Goal: Information Seeking & Learning: Find specific fact

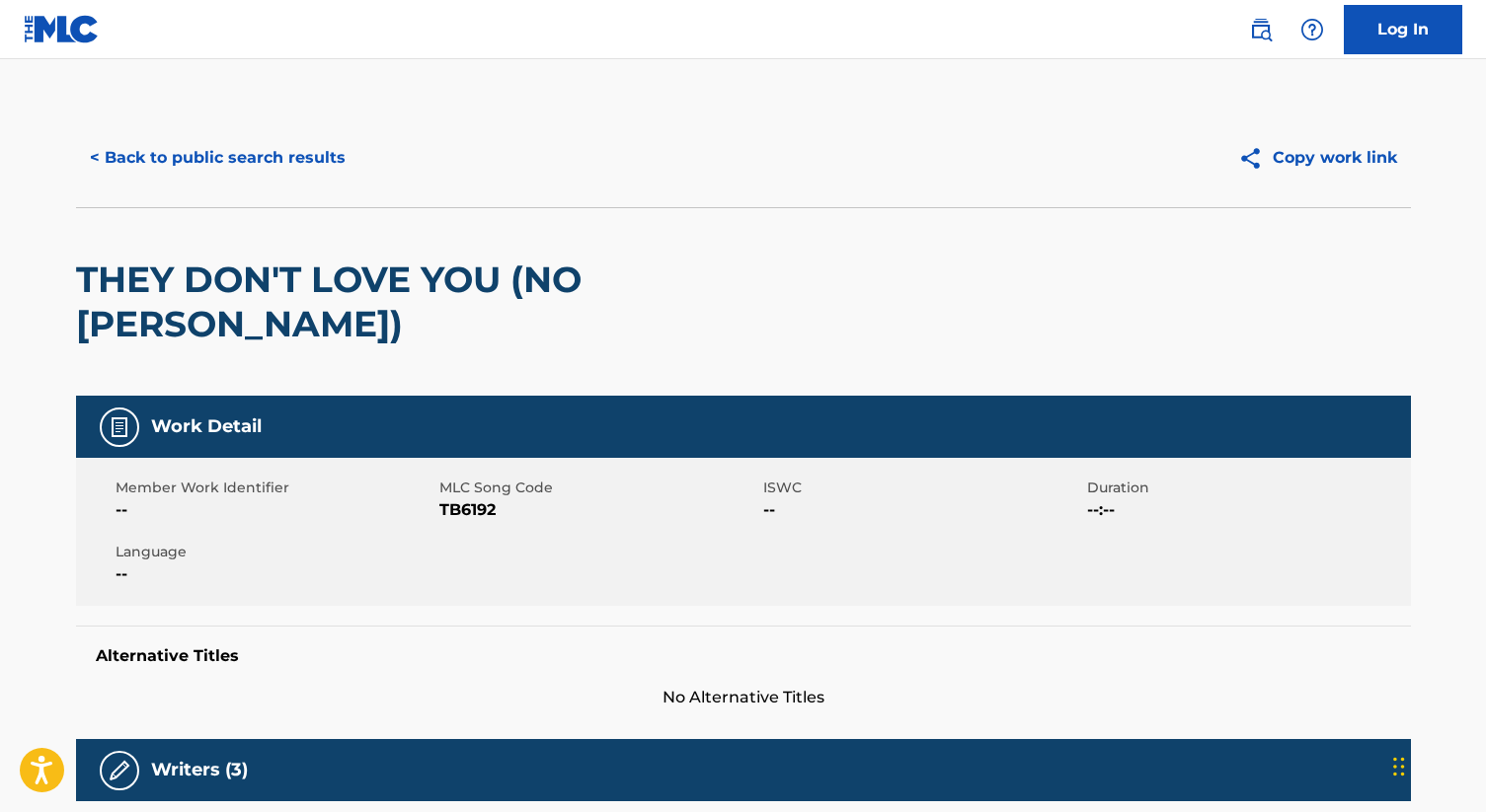
click at [219, 166] on button "< Back to public search results" at bounding box center [218, 157] width 284 height 49
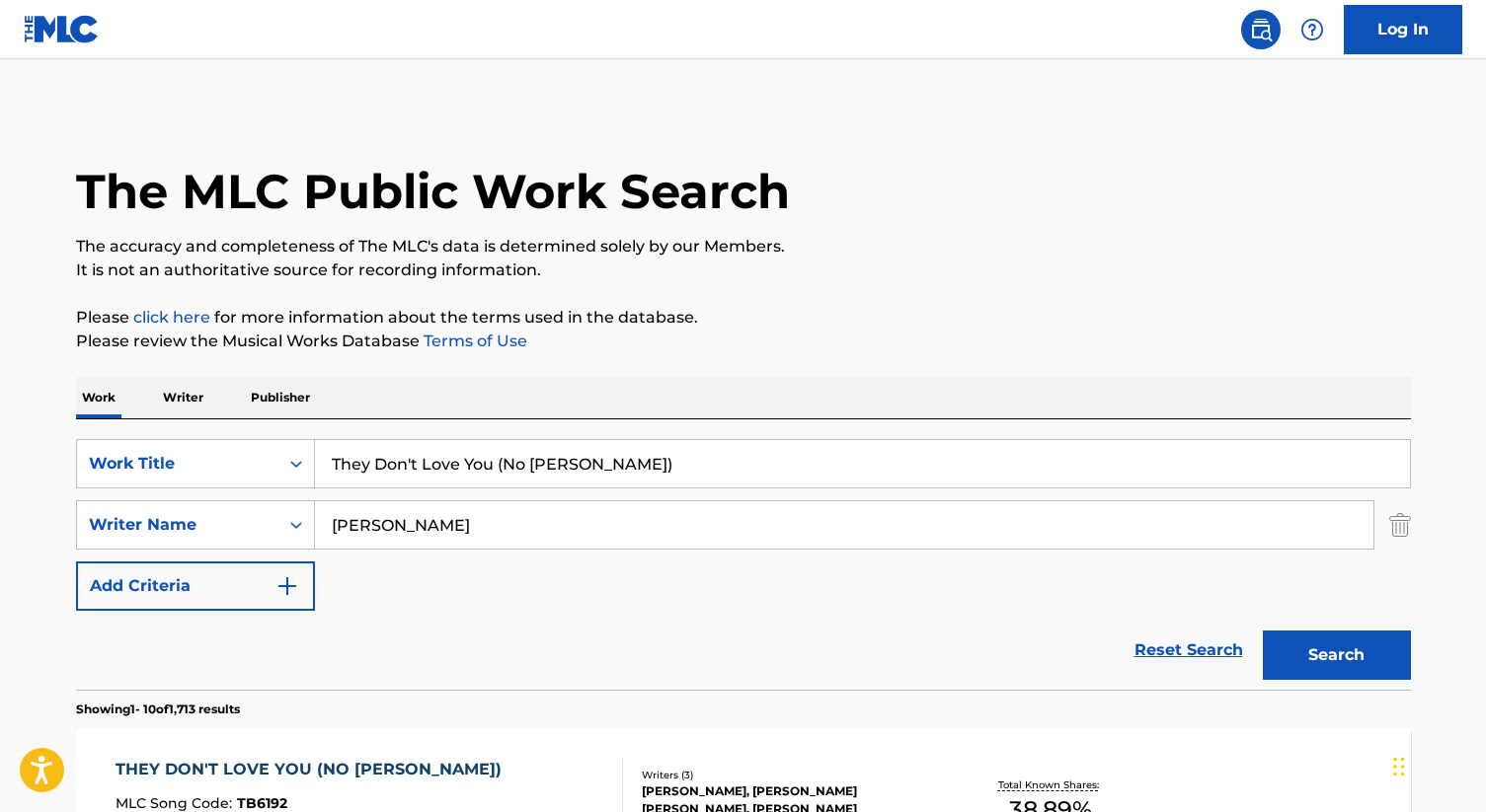
scroll to position [42, 0]
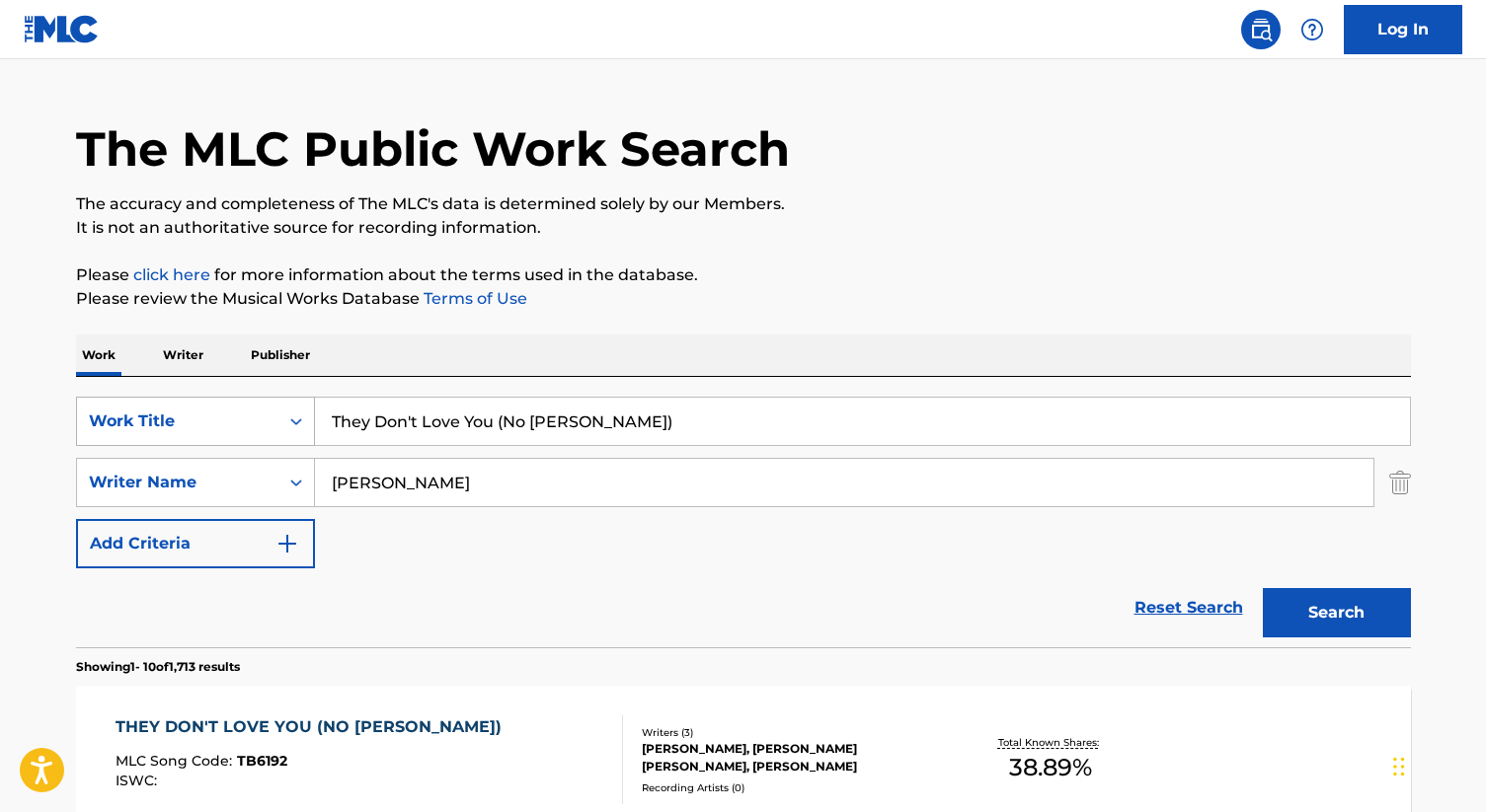
click at [283, 421] on div "Search Form" at bounding box center [297, 421] width 36 height 36
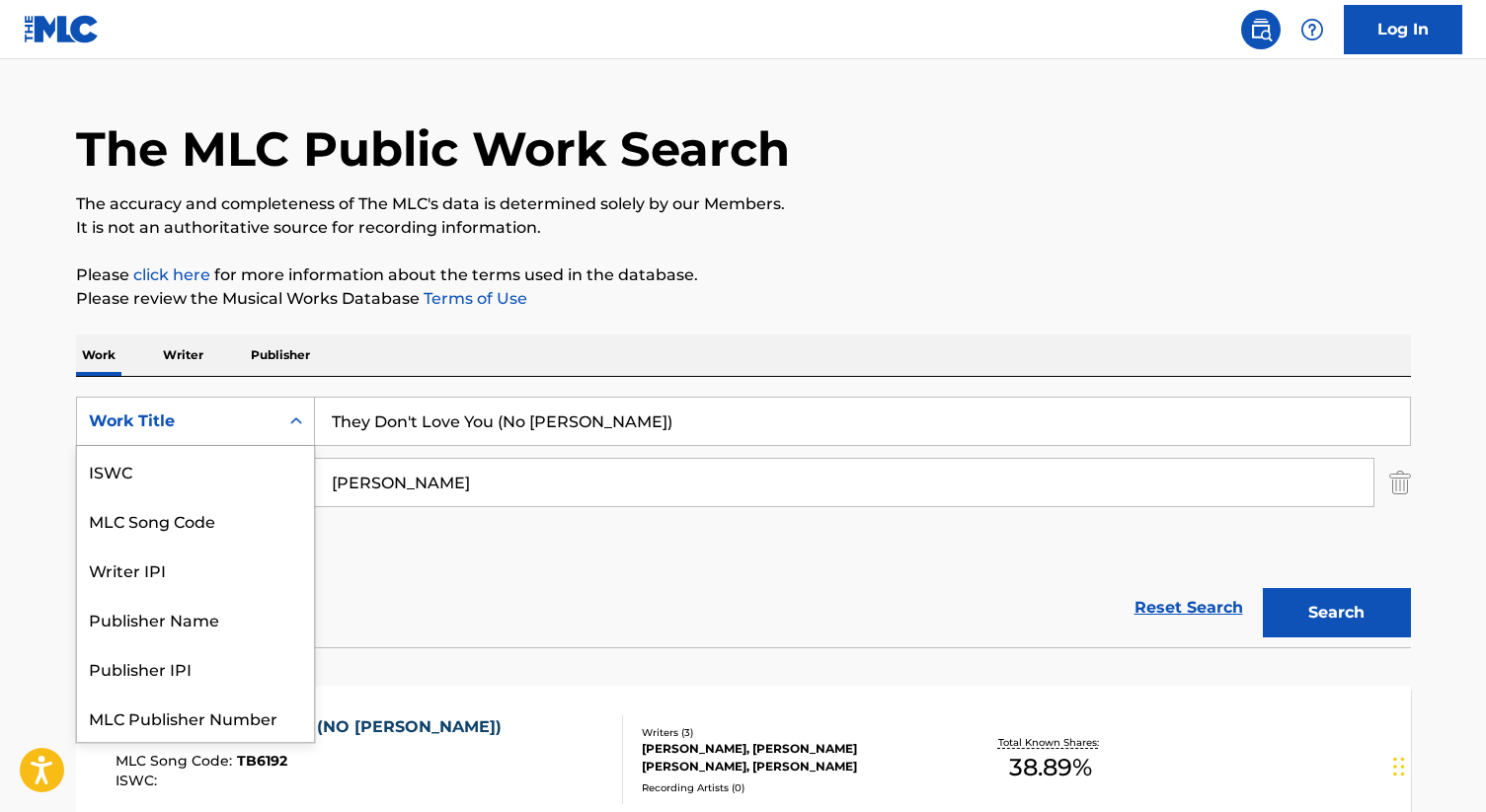
scroll to position [49, 0]
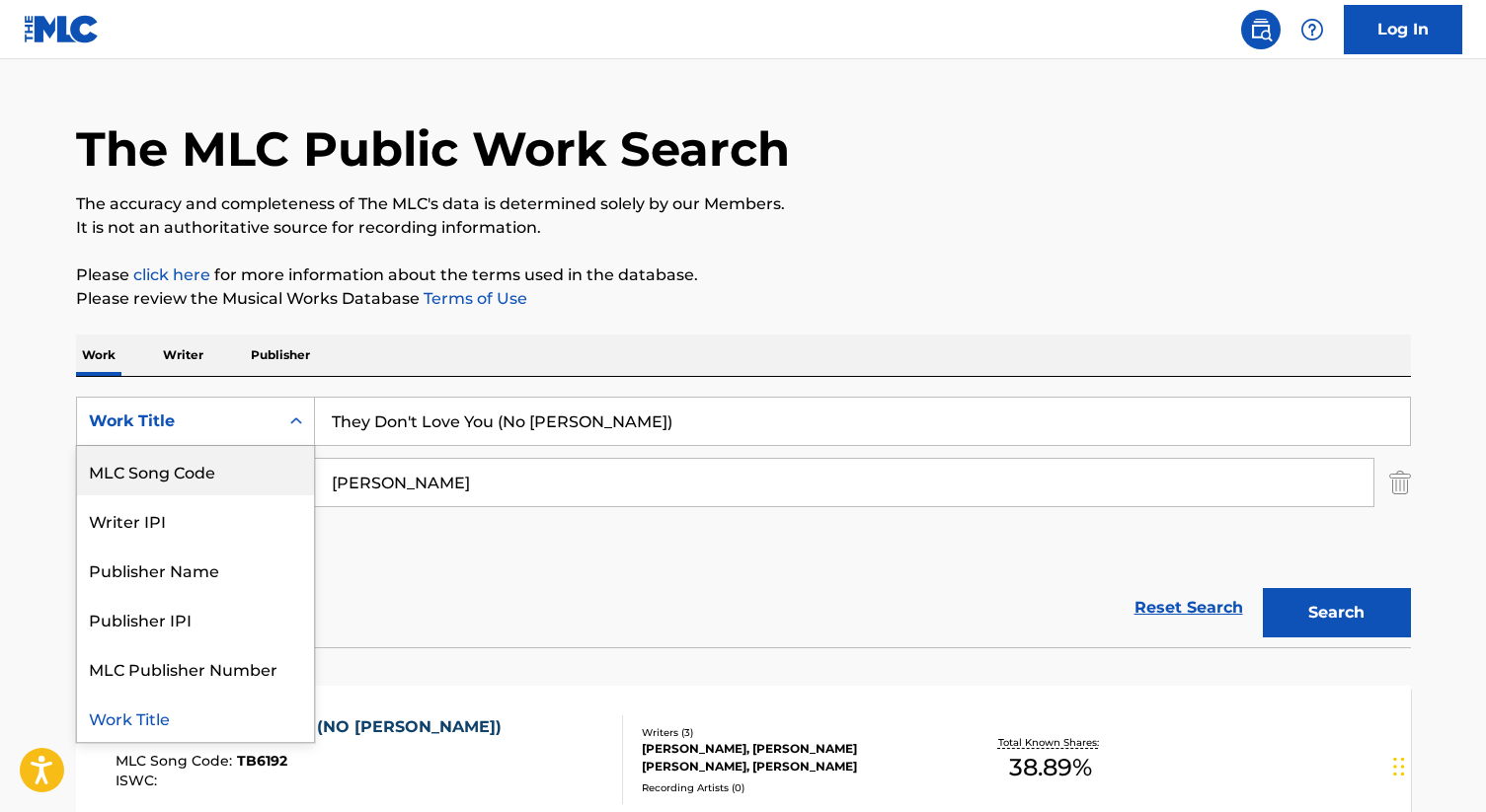
click at [204, 465] on div "MLC Song Code" at bounding box center [195, 470] width 237 height 49
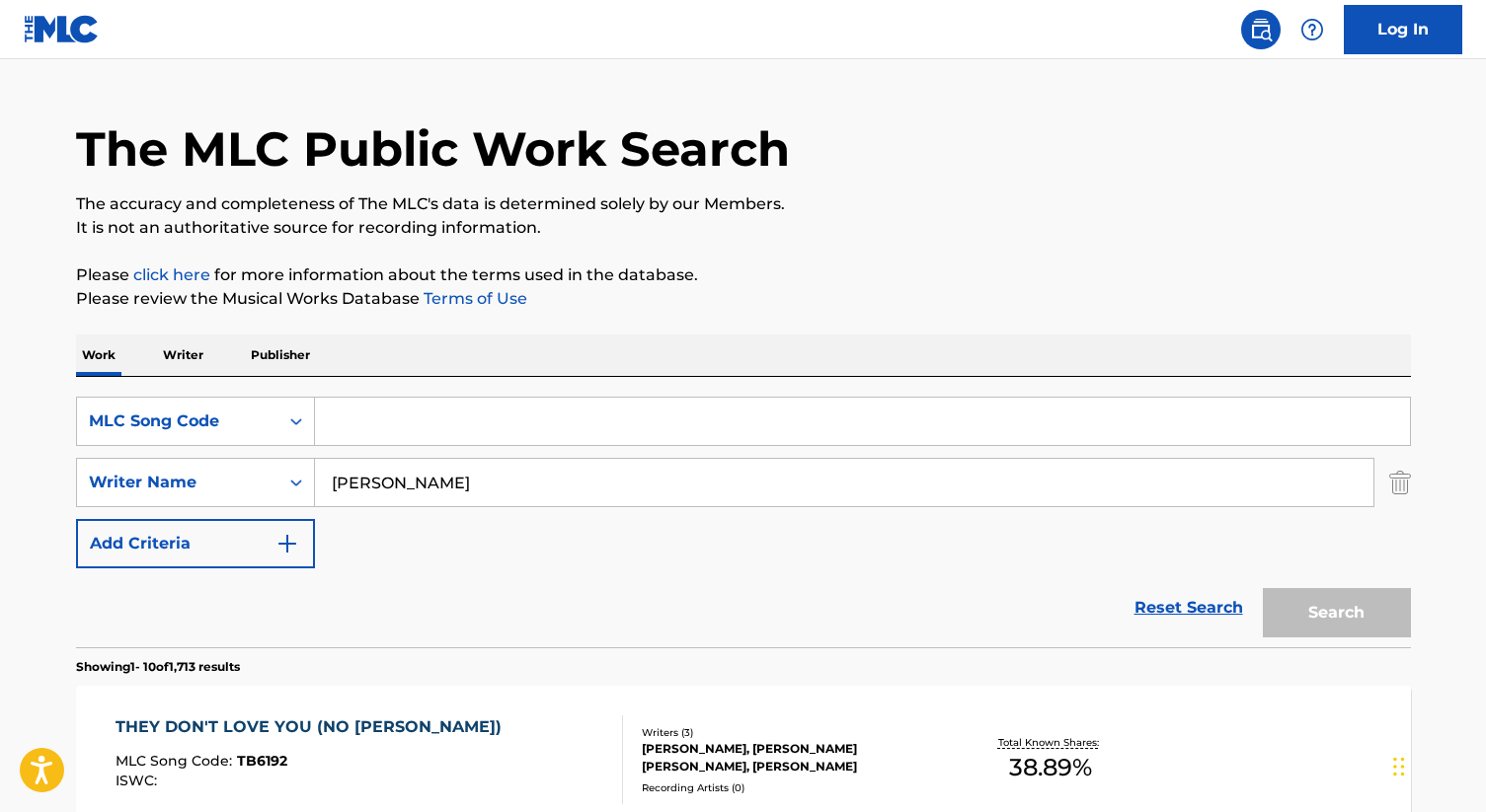
click at [374, 424] on input "Search Form" at bounding box center [862, 420] width 1095 height 47
paste input "AD54EX"
type input "AD54EX"
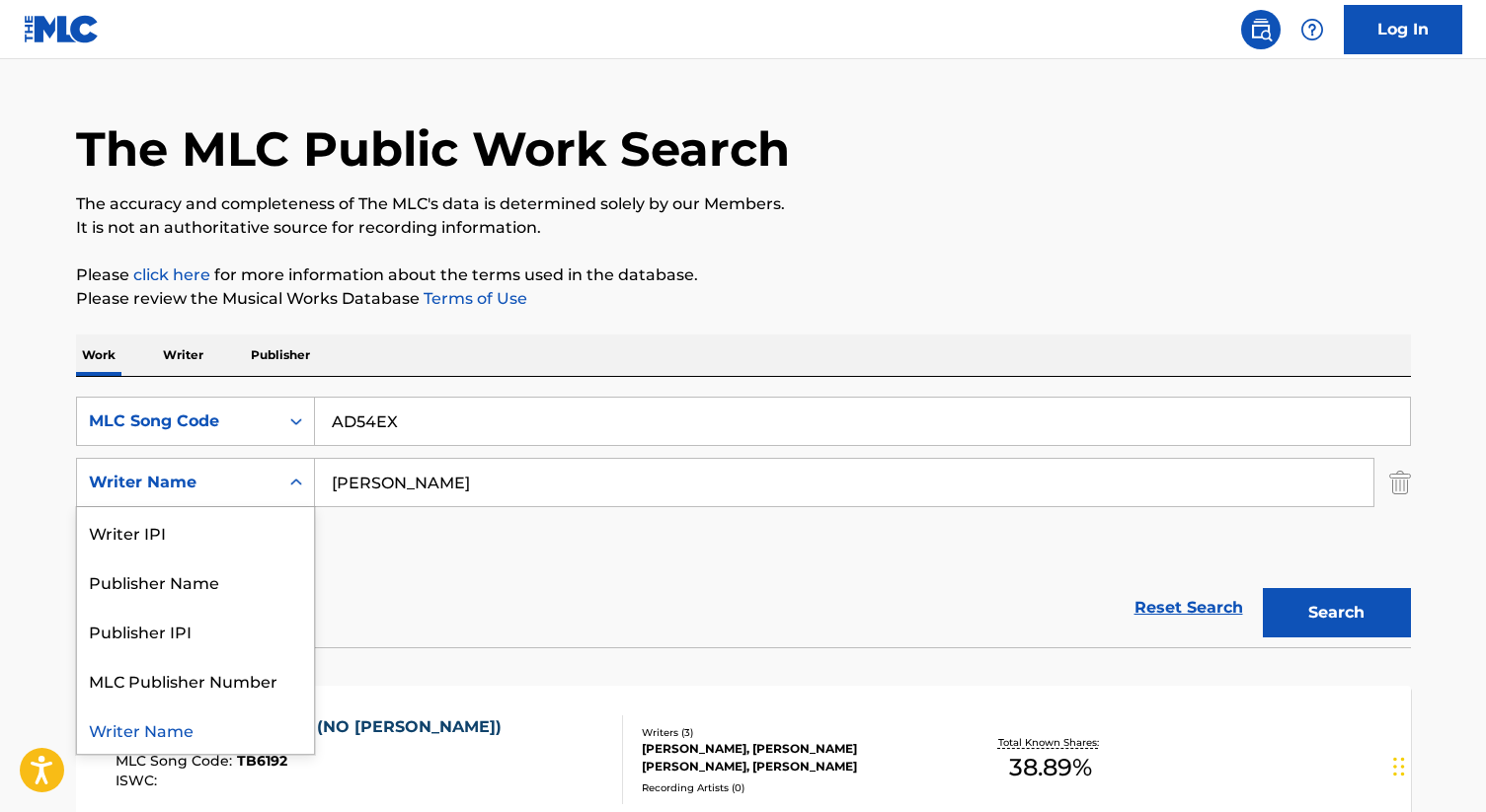
click at [292, 485] on icon "Search Form" at bounding box center [297, 482] width 20 height 20
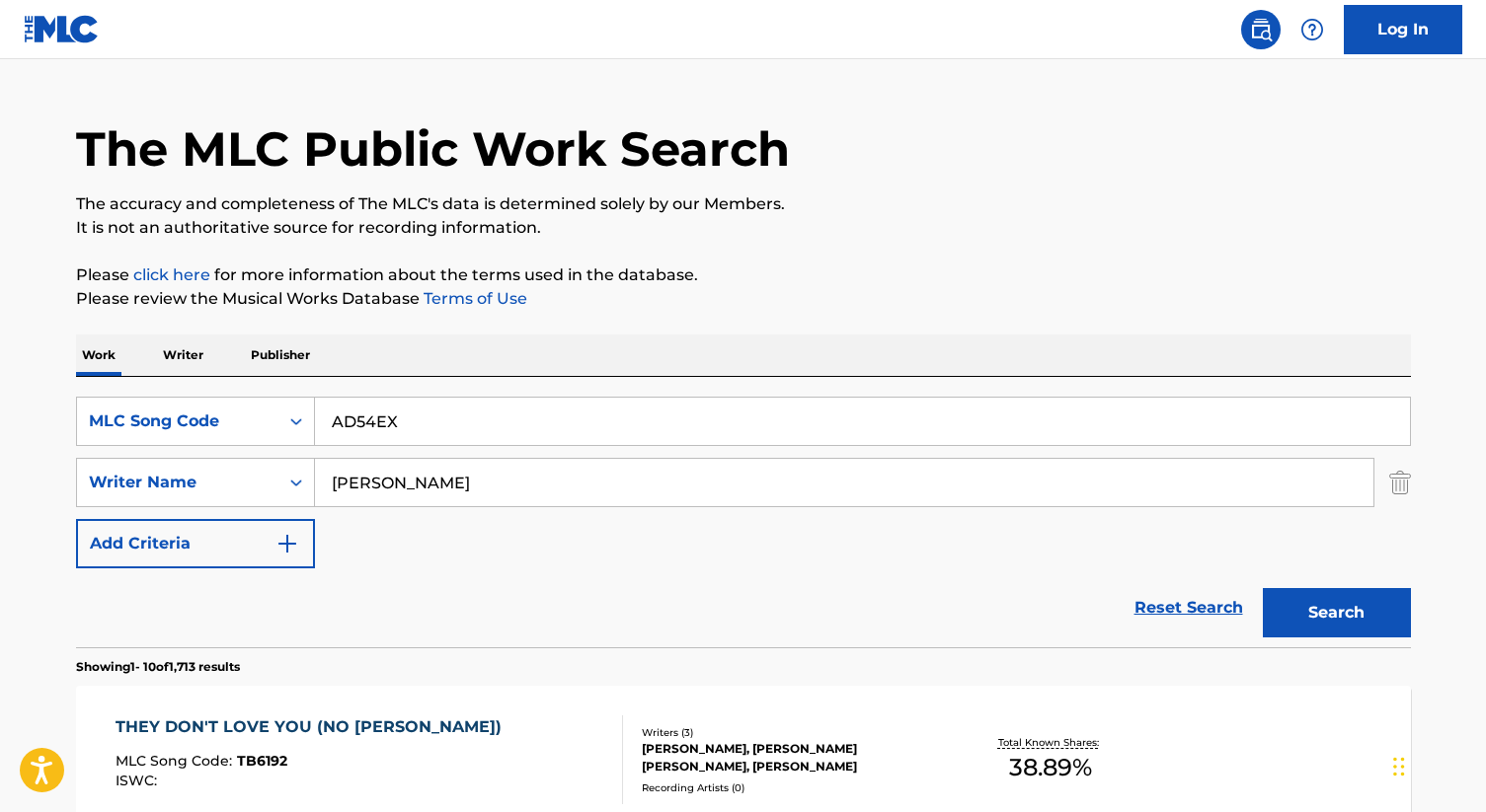
click at [438, 543] on div "SearchWithCriteriafd16998c-8ae8-4935-ab95-4b7e9cbc2c19 MLC Song Code AD54EX Sea…" at bounding box center [743, 482] width 1335 height 172
click at [428, 508] on div "SearchWithCriteriafd16998c-8ae8-4935-ab95-4b7e9cbc2c19 MLC Song Code AD54EX Sea…" at bounding box center [743, 482] width 1335 height 172
click at [1391, 483] on img "Search Form" at bounding box center [1400, 481] width 22 height 49
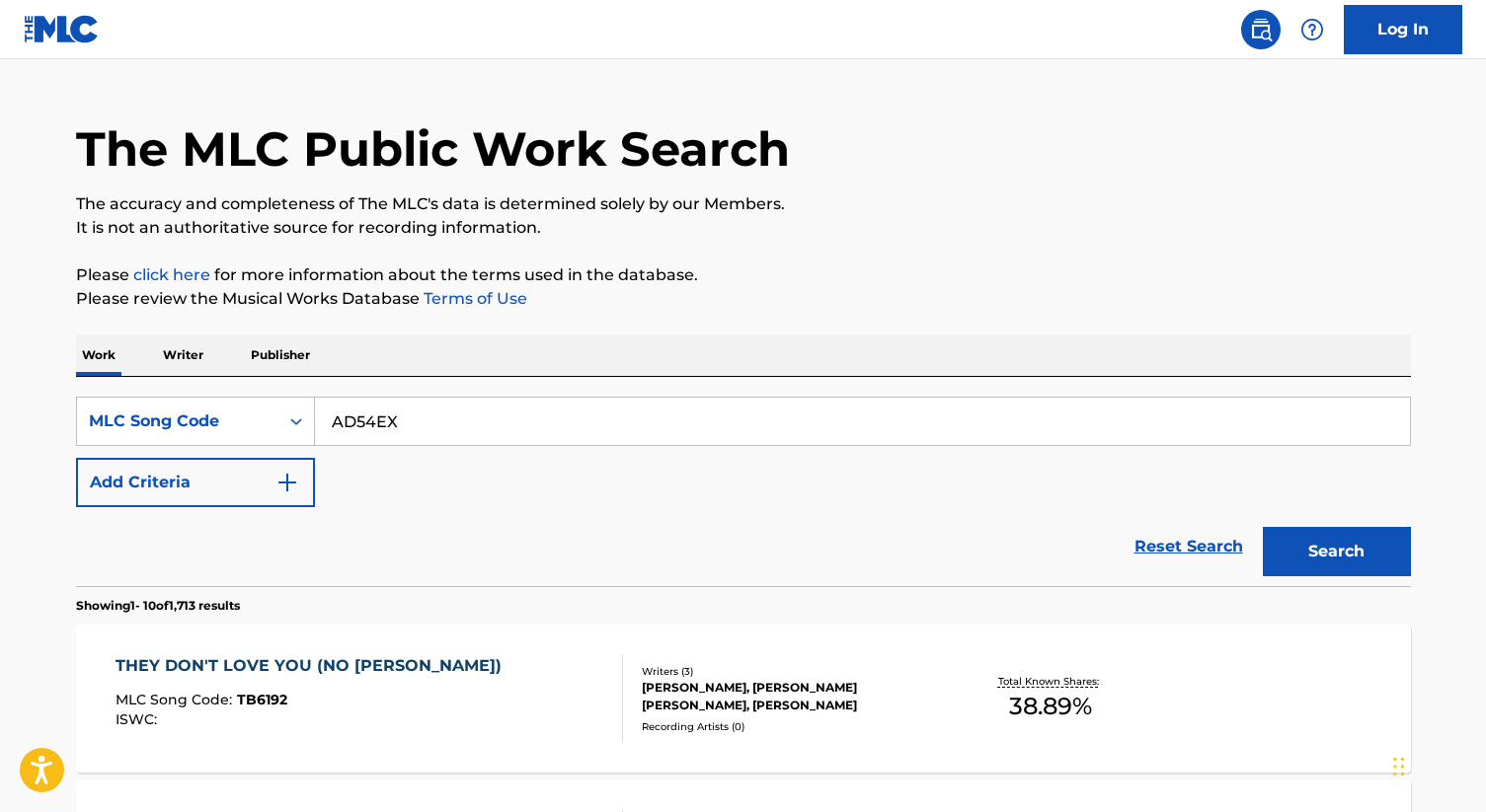
click at [1343, 541] on button "Search" at bounding box center [1337, 551] width 148 height 49
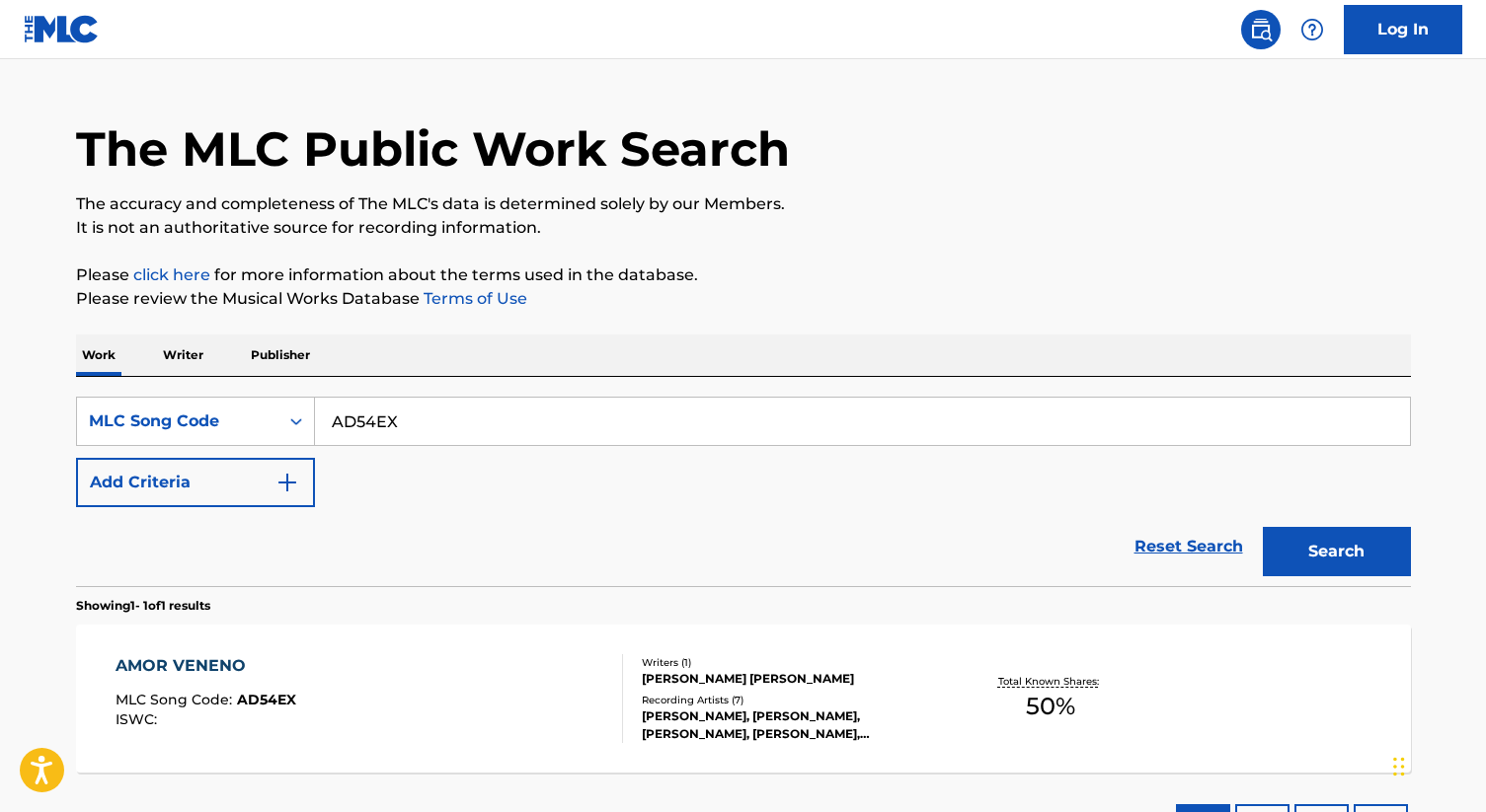
scroll to position [34, 0]
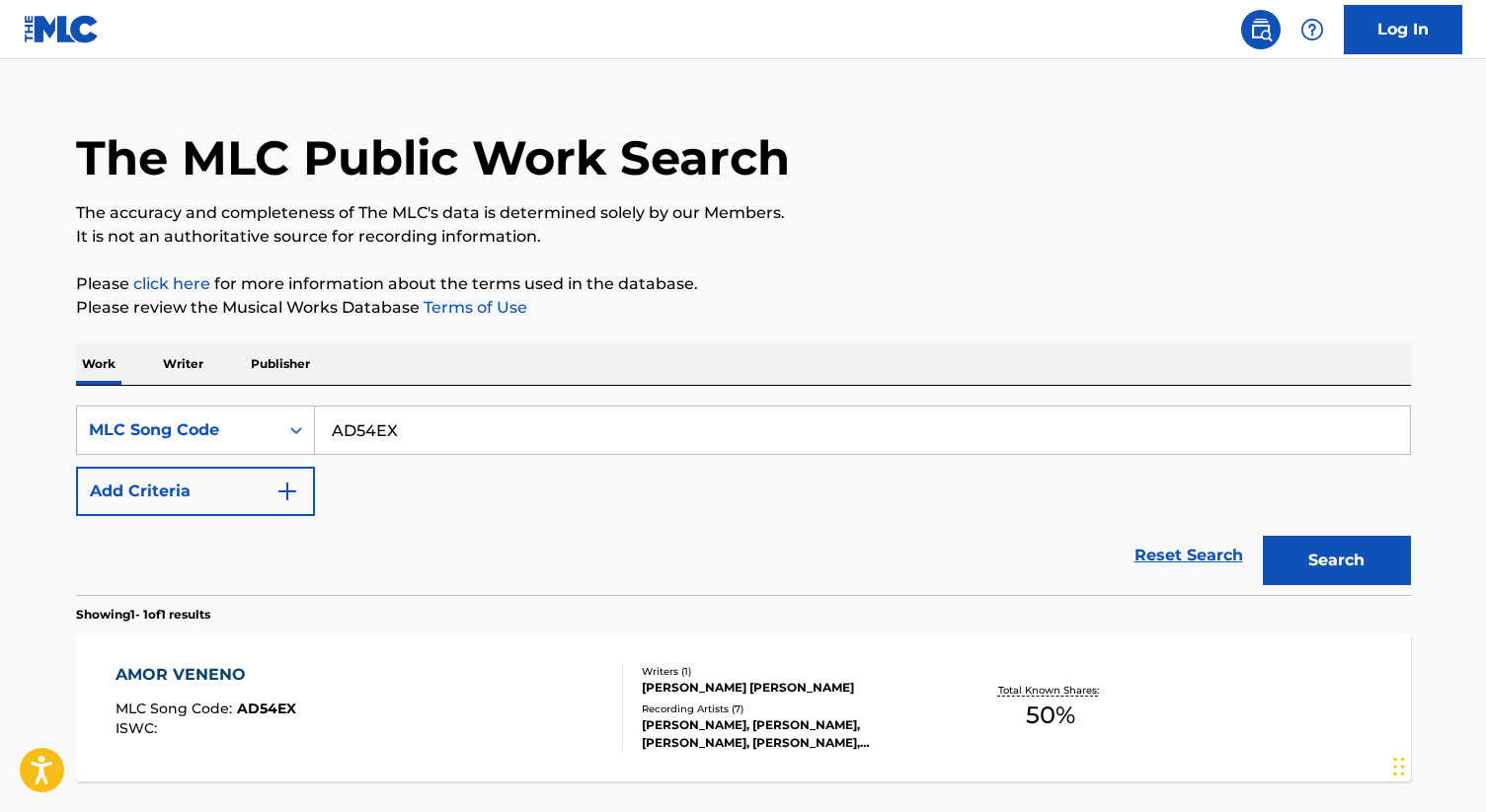
click at [692, 683] on div "[PERSON_NAME] [PERSON_NAME]" at bounding box center [790, 688] width 298 height 18
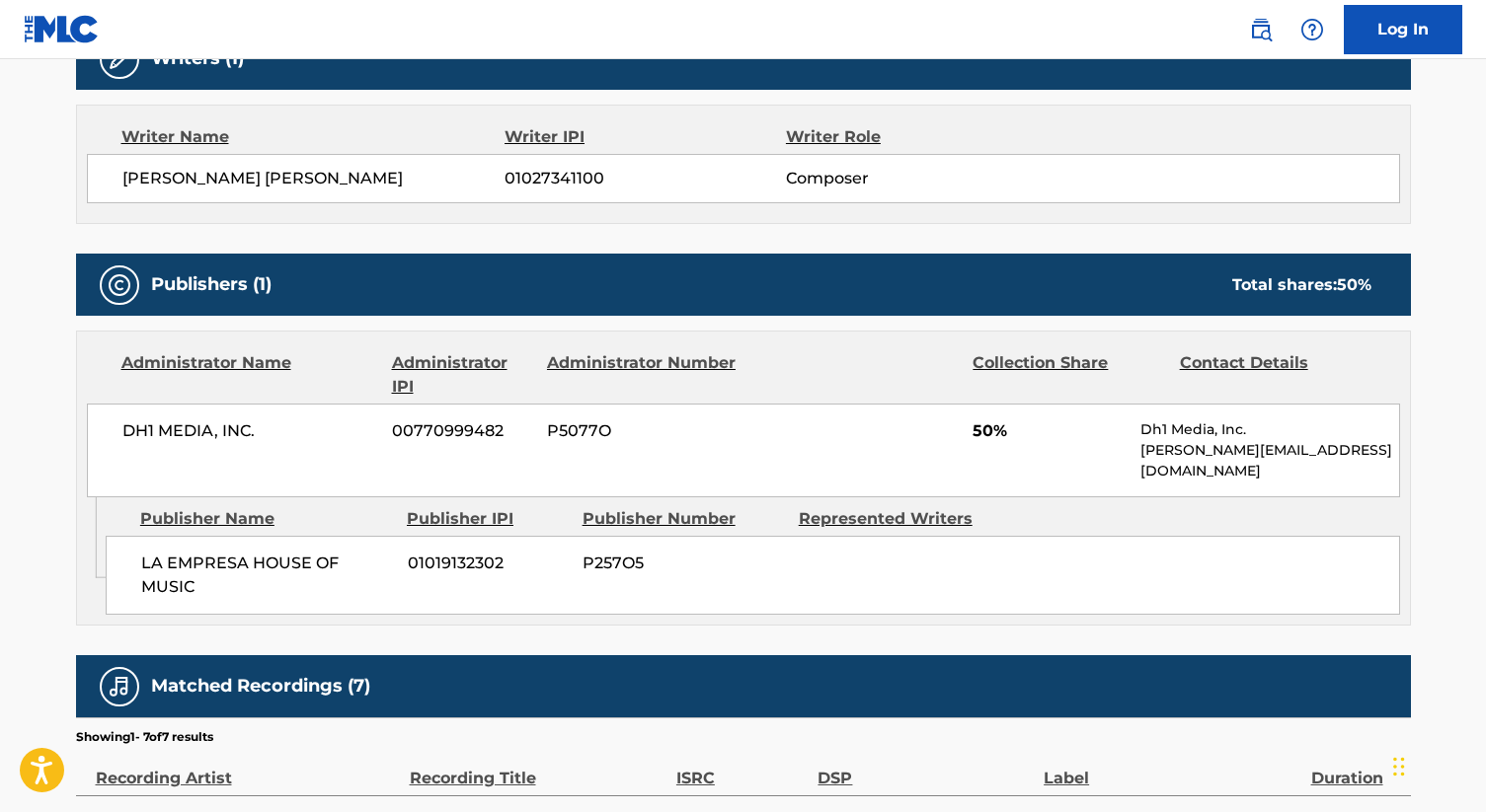
scroll to position [668, 0]
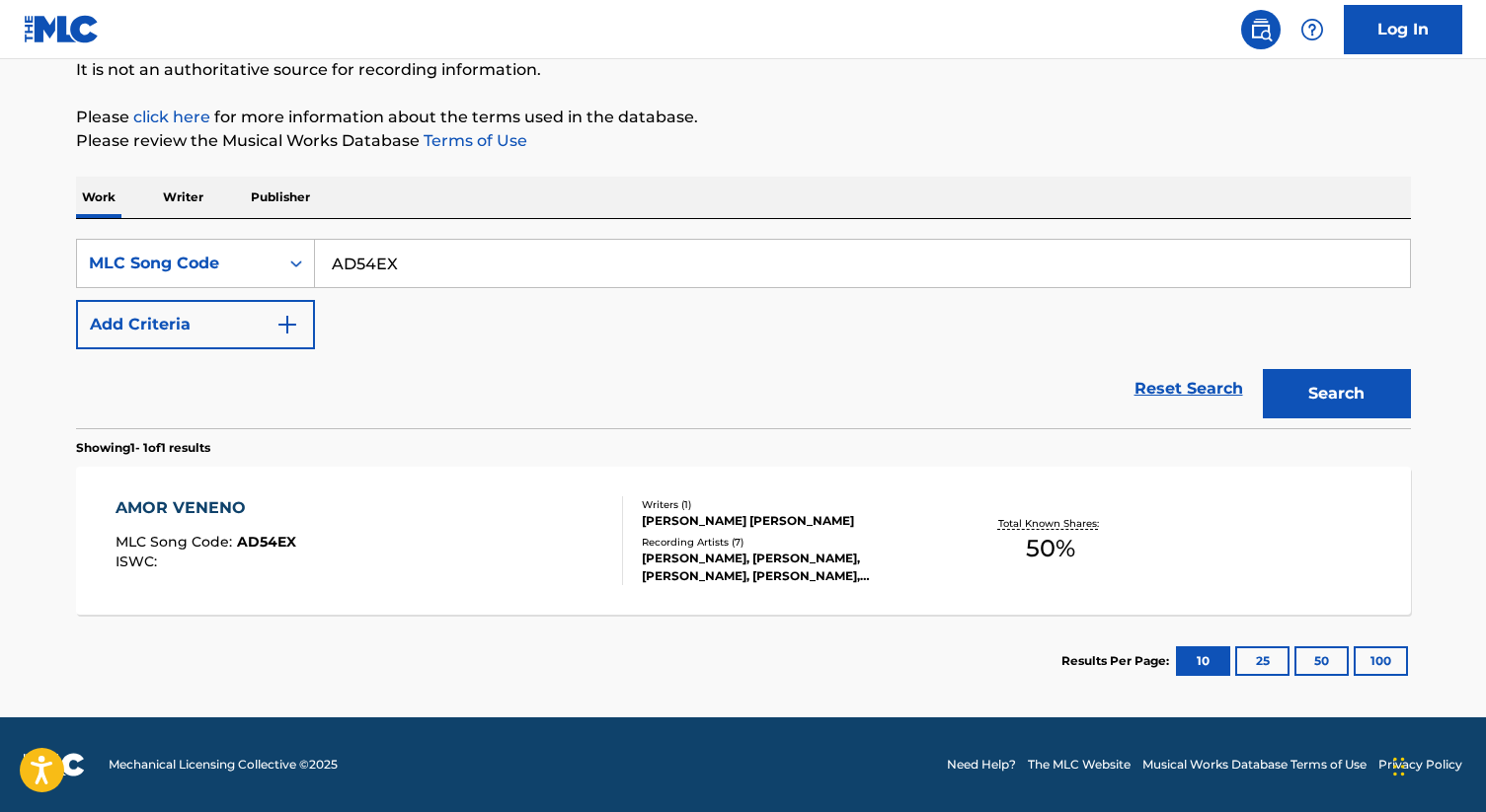
scroll to position [34, 0]
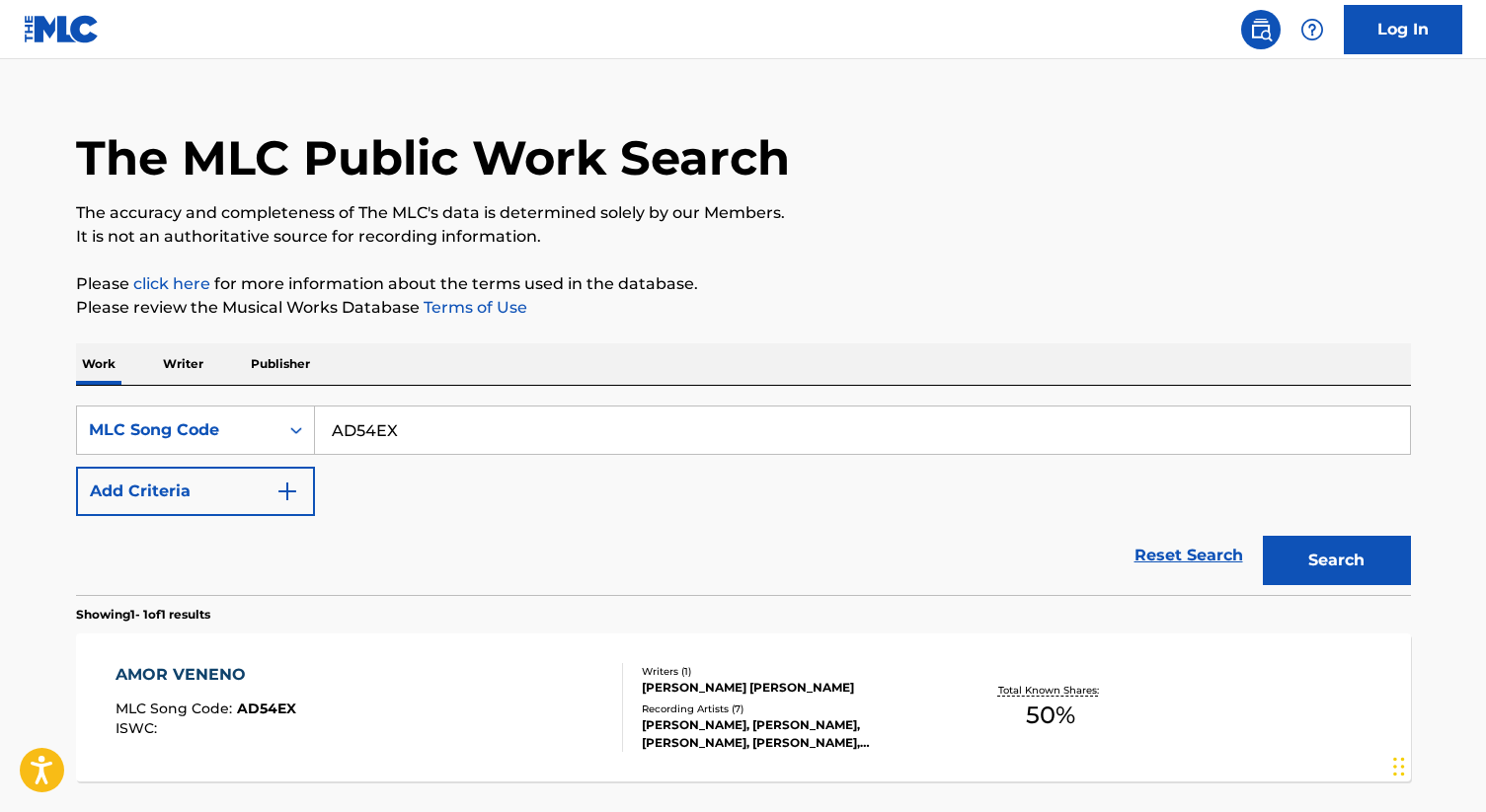
click at [384, 431] on input "AD54EX" at bounding box center [862, 429] width 1095 height 47
paste input "C36967"
type input "C36967"
click at [1332, 558] on button "Search" at bounding box center [1337, 560] width 148 height 49
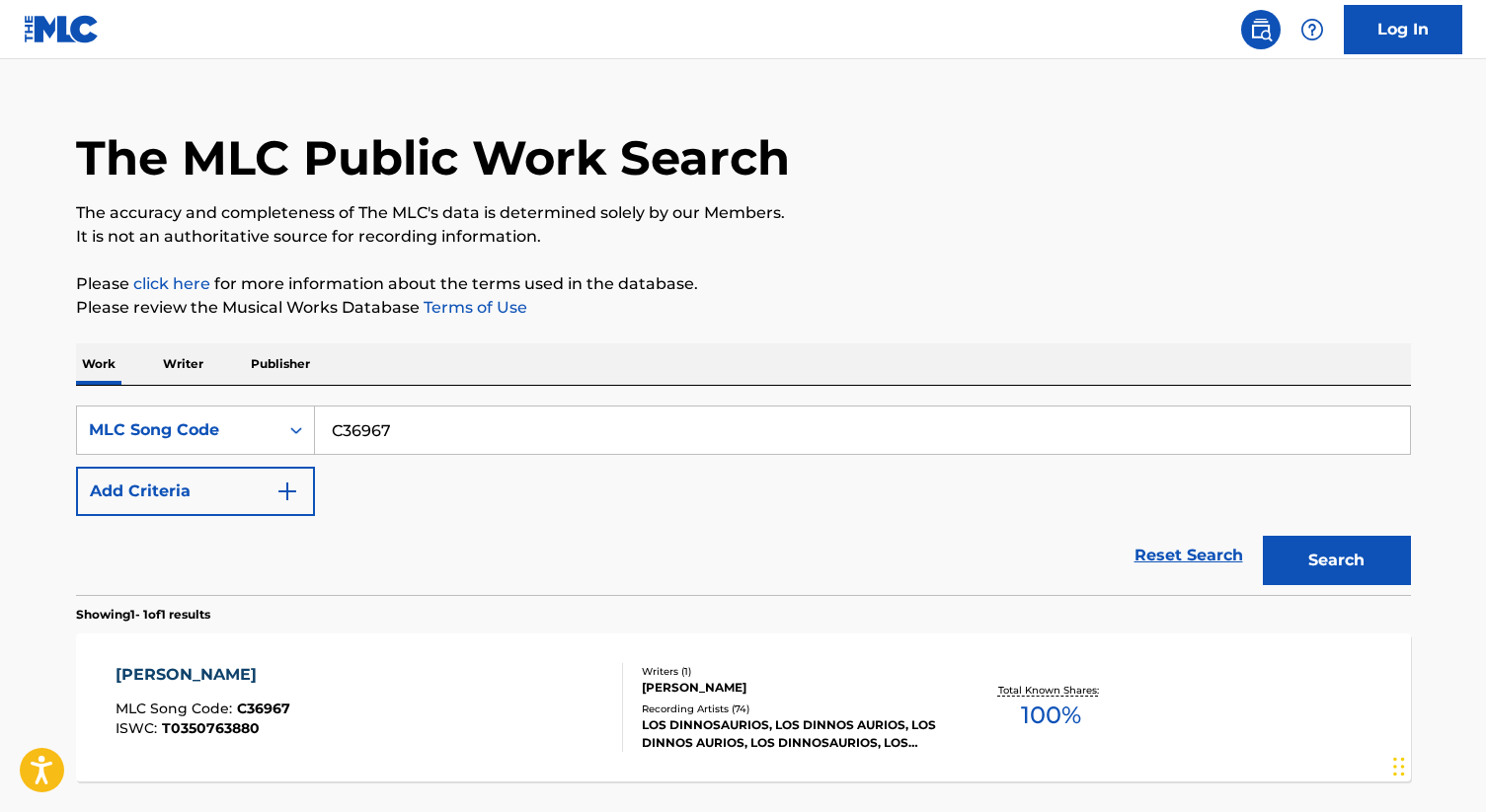
click at [706, 723] on div "LOS DINNOSAURIOS, LOS DINNOS AURIOS, LOS DINNOS AURIOS, LOS DINNOSAURIOS, LOS D…" at bounding box center [790, 734] width 298 height 36
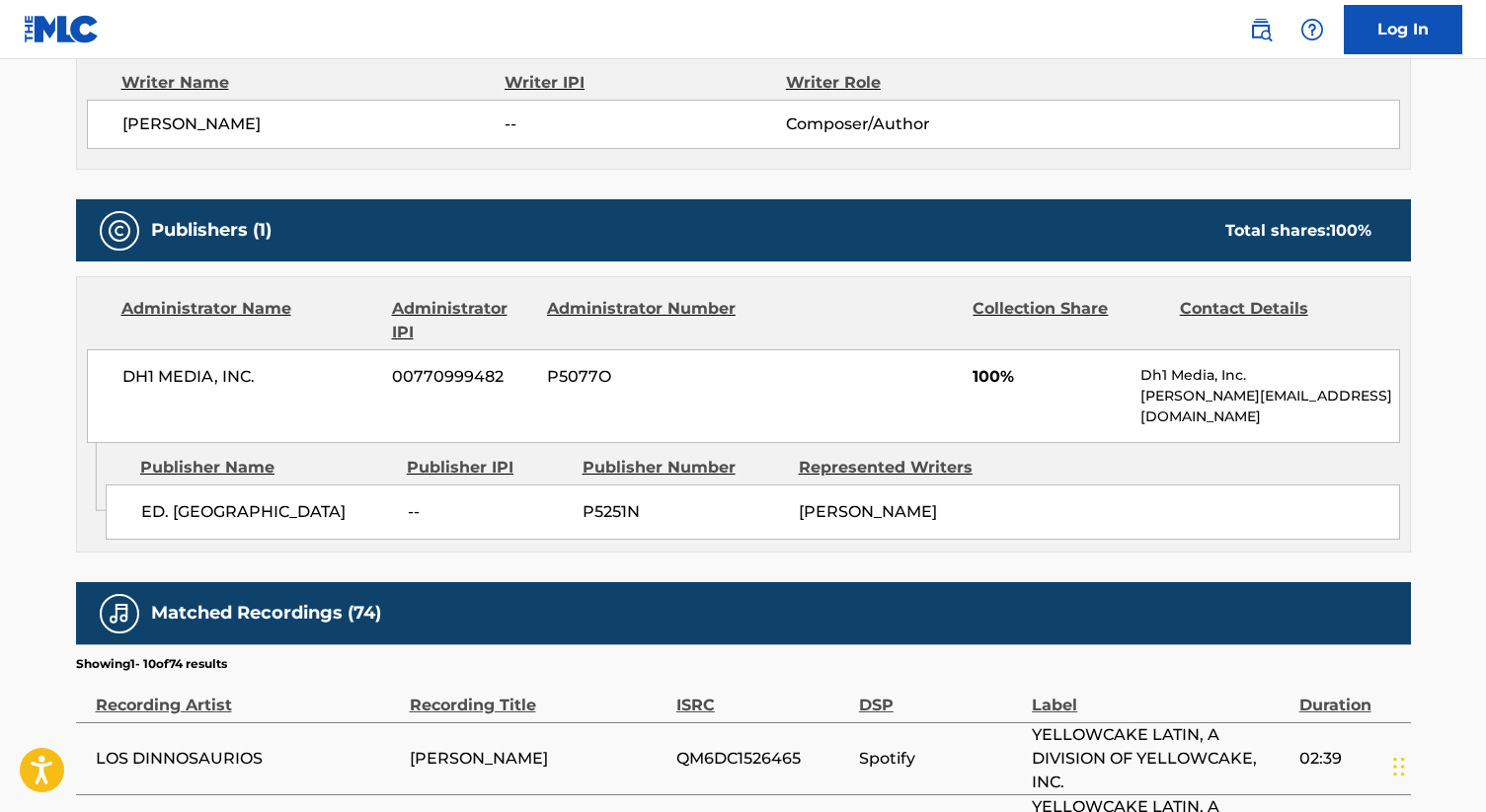
scroll to position [722, 0]
